Goal: Information Seeking & Learning: Check status

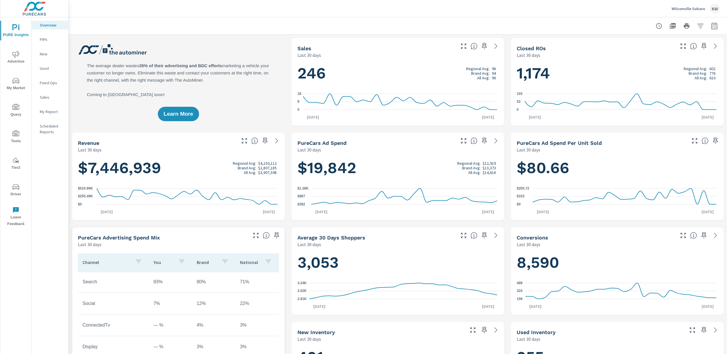
click at [17, 194] on span "Driver" at bounding box center [16, 190] width 28 height 14
click at [14, 58] on span "Advertise" at bounding box center [16, 58] width 28 height 14
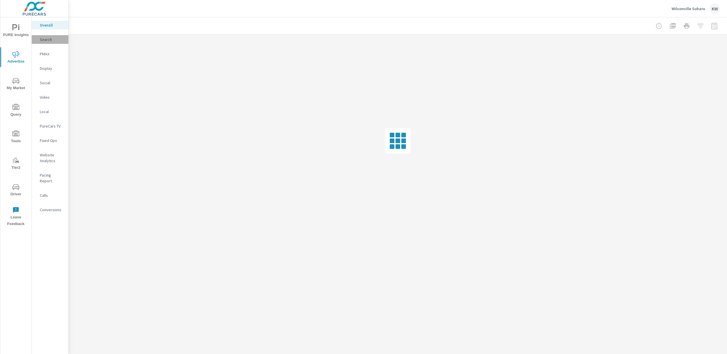
click at [49, 39] on p "Search" at bounding box center [52, 40] width 24 height 6
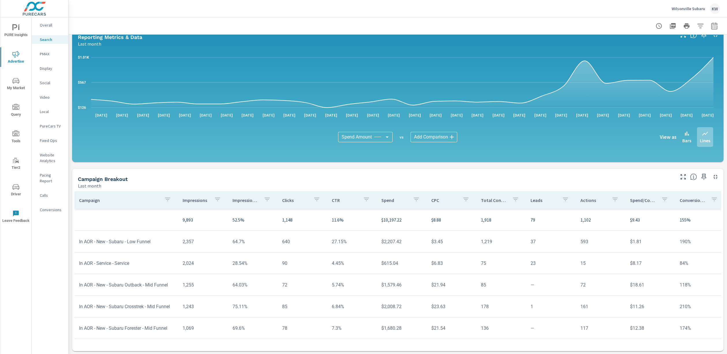
scroll to position [296, 0]
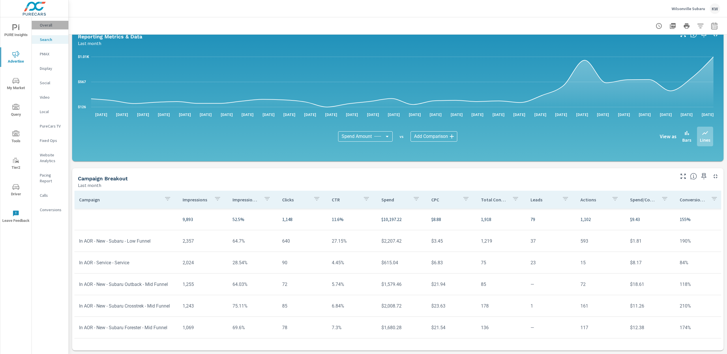
click at [45, 25] on p "Overall" at bounding box center [52, 25] width 24 height 6
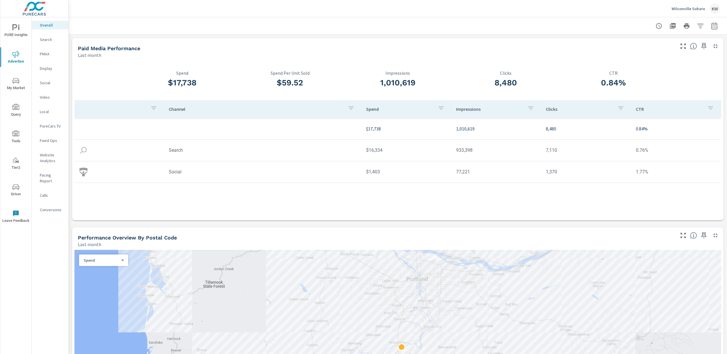
click at [15, 29] on icon "nav menu" at bounding box center [15, 27] width 7 height 7
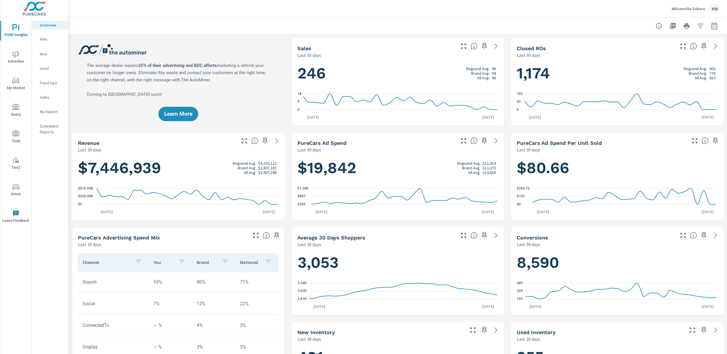
click at [390, 59] on div "246 Regional Avg: 96 Brand Avg: 94 All Avg: 96 0 9 [DATE] [DATE] 12th" at bounding box center [398, 91] width 213 height 67
drag, startPoint x: 340, startPoint y: 87, endPoint x: 337, endPoint y: 87, distance: 3.2
click at [340, 87] on div "246 Regional Avg: 96 Brand Avg: 94 All Avg: 96 0 9 [DATE] [DATE] 12th" at bounding box center [398, 92] width 208 height 63
click at [496, 45] on icon at bounding box center [495, 46] width 7 height 7
